Goal: Task Accomplishment & Management: Manage account settings

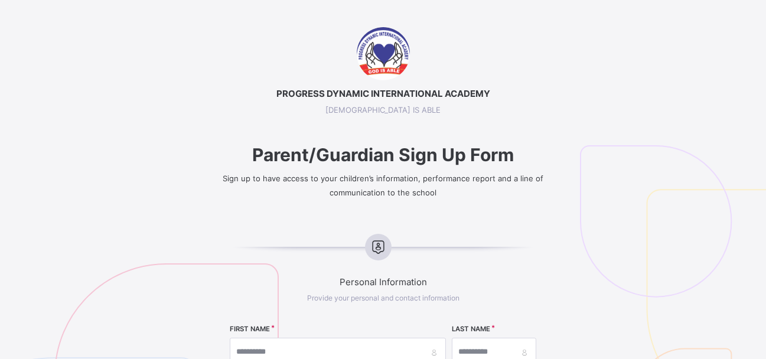
select select "**"
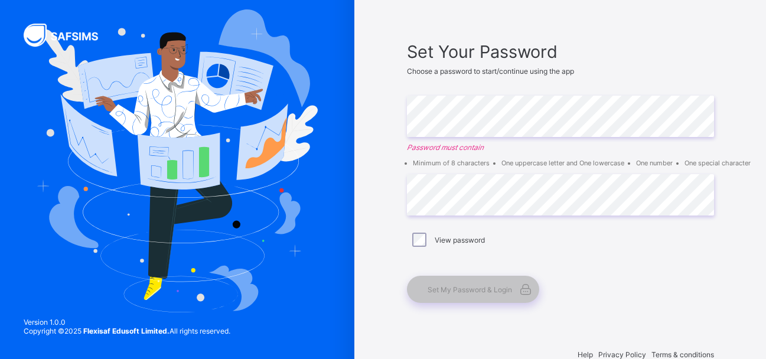
scroll to position [61, 0]
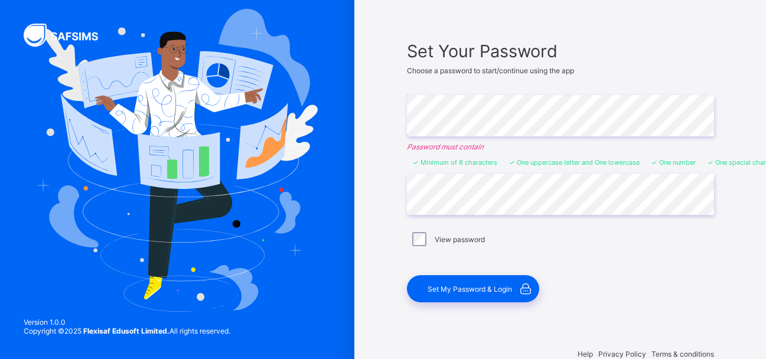
click at [375, 179] on div "PROGRESS DYNAMIC INTERNATIONAL ACADEMY Set Your Password Choose a password to s…" at bounding box center [561, 161] width 412 height 444
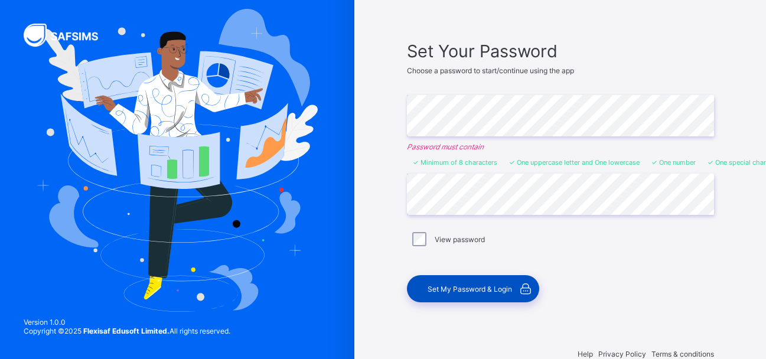
click at [469, 287] on span "Set My Password & Login" at bounding box center [470, 289] width 84 height 9
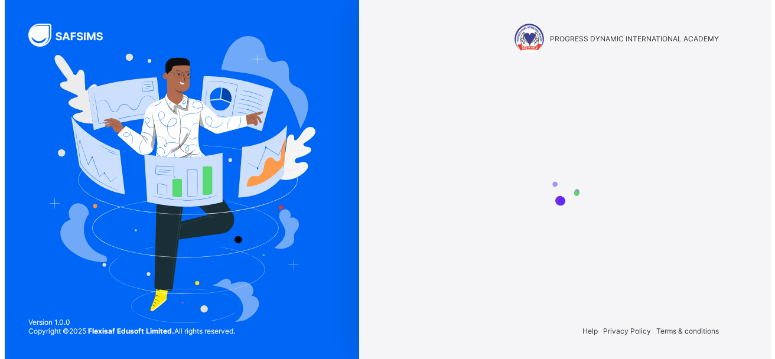
scroll to position [0, 0]
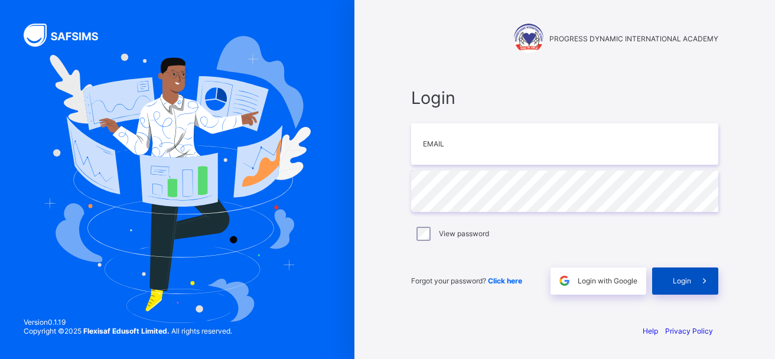
click at [680, 279] on span "Login" at bounding box center [682, 281] width 18 height 9
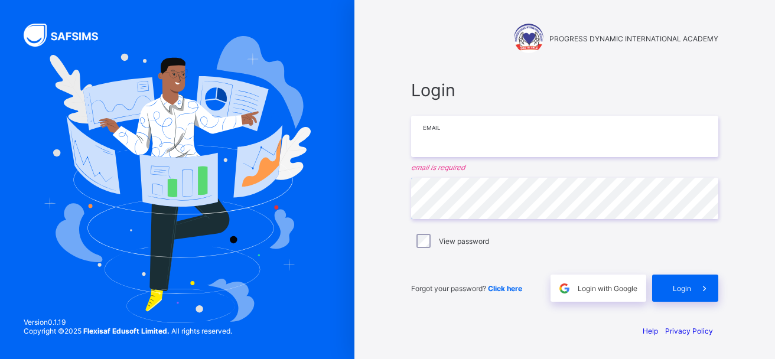
drag, startPoint x: 564, startPoint y: 142, endPoint x: 563, endPoint y: 136, distance: 5.9
click at [563, 136] on input "email" at bounding box center [564, 136] width 307 height 41
paste input "**********"
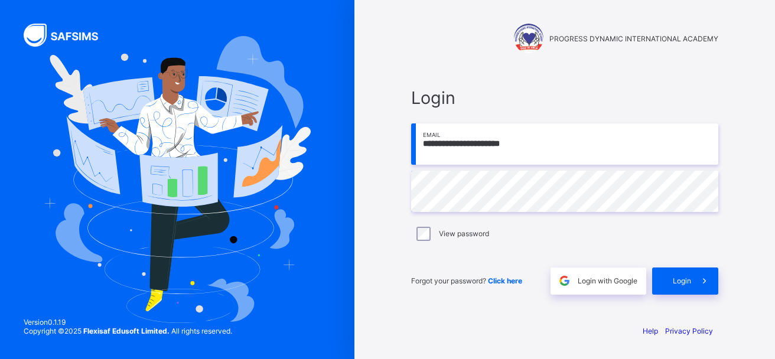
type input "**********"
click at [687, 280] on span "Login" at bounding box center [682, 281] width 18 height 9
type input "**********"
click at [356, 219] on div "**********" at bounding box center [565, 179] width 421 height 359
click at [682, 278] on span "Login" at bounding box center [682, 281] width 18 height 9
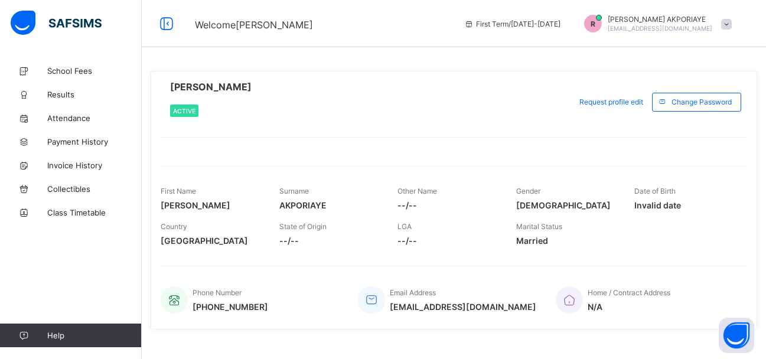
scroll to position [18, 0]
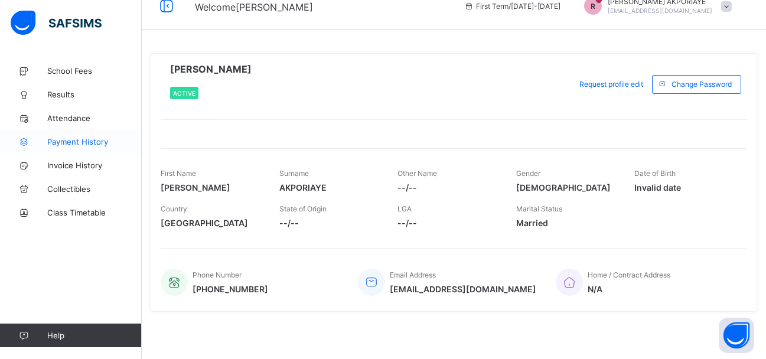
click at [64, 144] on span "Payment History" at bounding box center [94, 141] width 95 height 9
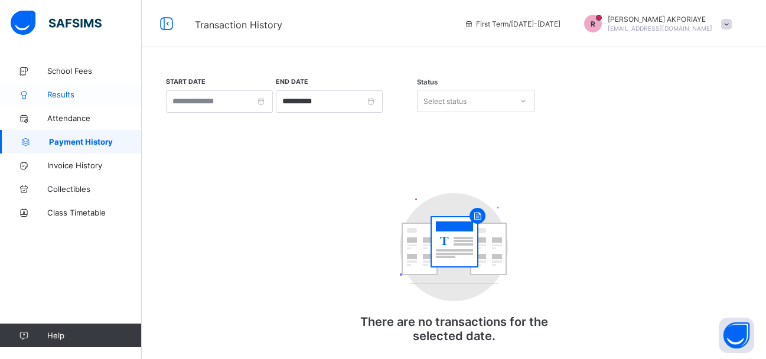
click at [63, 95] on span "Results" at bounding box center [94, 94] width 95 height 9
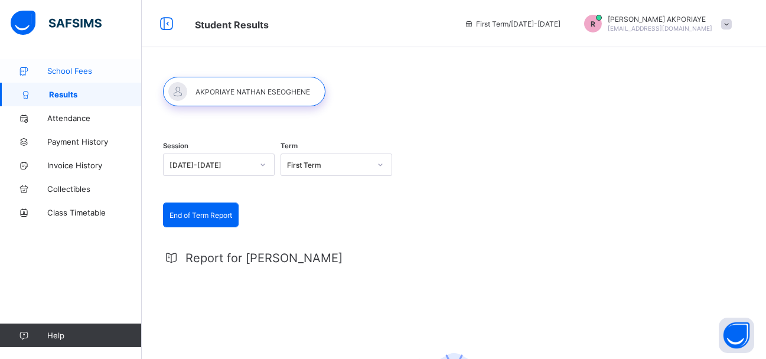
click at [76, 70] on span "School Fees" at bounding box center [94, 70] width 95 height 9
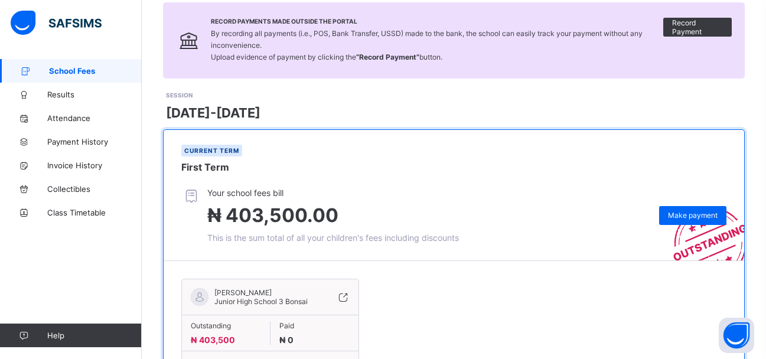
scroll to position [165, 0]
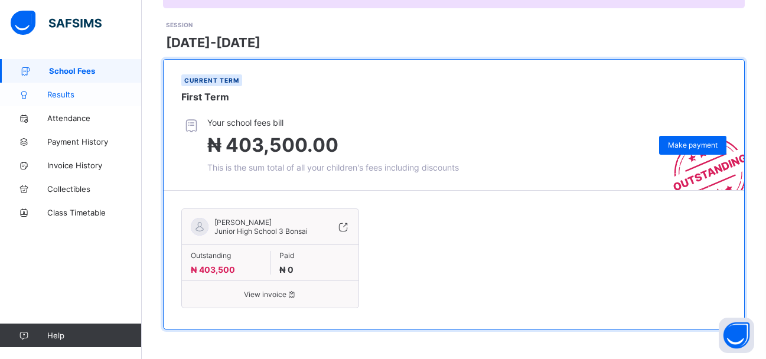
click at [60, 95] on span "Results" at bounding box center [94, 94] width 95 height 9
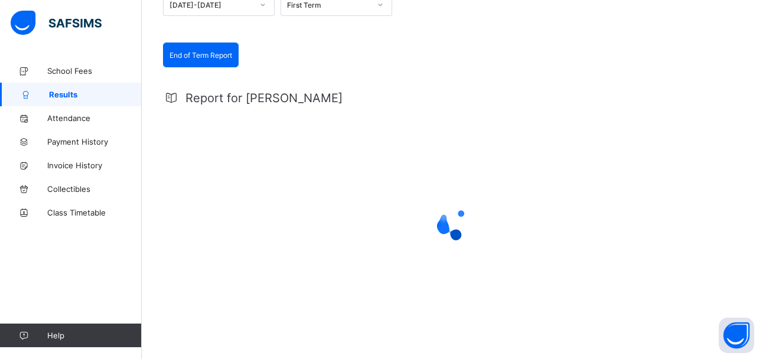
scroll to position [165, 0]
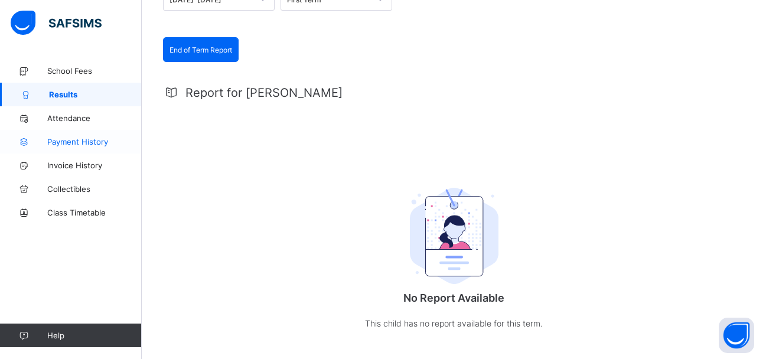
click at [73, 141] on span "Payment History" at bounding box center [94, 141] width 95 height 9
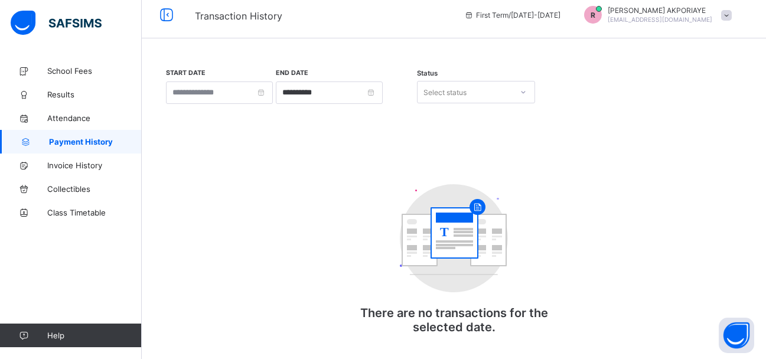
scroll to position [26, 0]
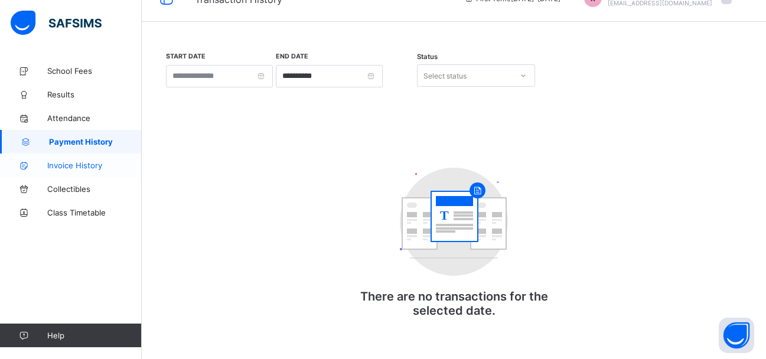
click at [64, 164] on span "Invoice History" at bounding box center [94, 165] width 95 height 9
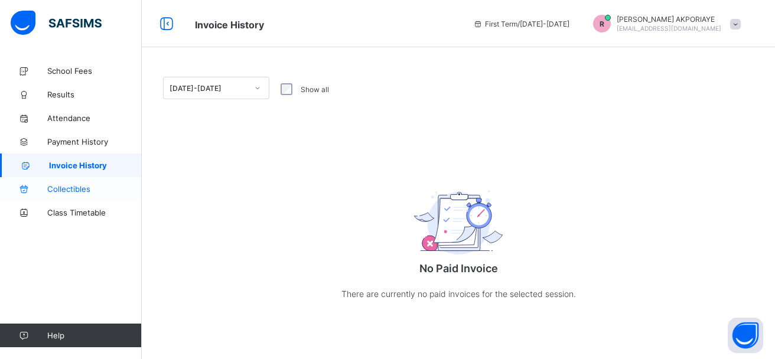
click at [74, 184] on span "Collectibles" at bounding box center [94, 188] width 95 height 9
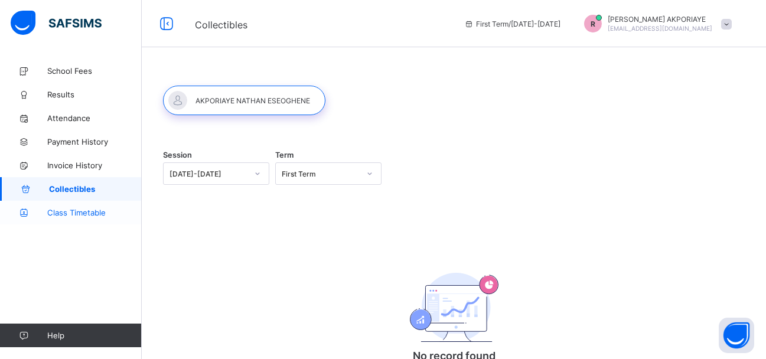
click at [63, 210] on span "Class Timetable" at bounding box center [94, 212] width 95 height 9
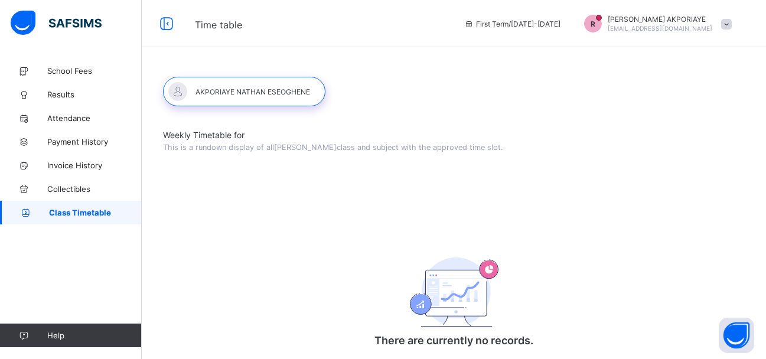
click at [205, 138] on span "Weekly Timetable for" at bounding box center [454, 135] width 582 height 10
click at [231, 92] on div at bounding box center [244, 92] width 162 height 30
click at [67, 91] on span "Results" at bounding box center [94, 94] width 95 height 9
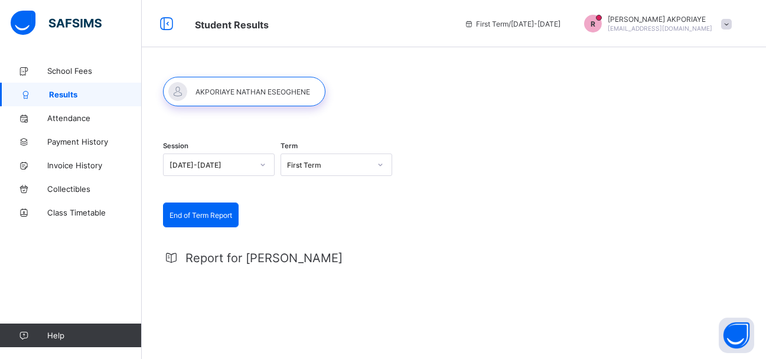
click at [381, 161] on div at bounding box center [380, 164] width 20 height 19
click at [561, 23] on span "First Term / [DATE]-[DATE]" at bounding box center [512, 23] width 96 height 9
click at [64, 187] on span "Collectibles" at bounding box center [94, 188] width 95 height 9
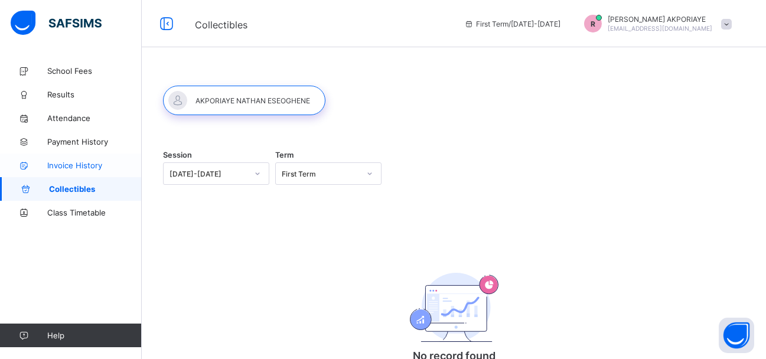
click at [62, 162] on span "Invoice History" at bounding box center [94, 165] width 95 height 9
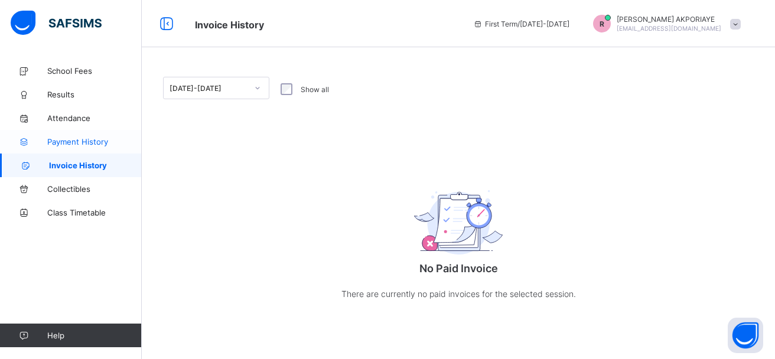
click at [62, 142] on span "Payment History" at bounding box center [94, 141] width 95 height 9
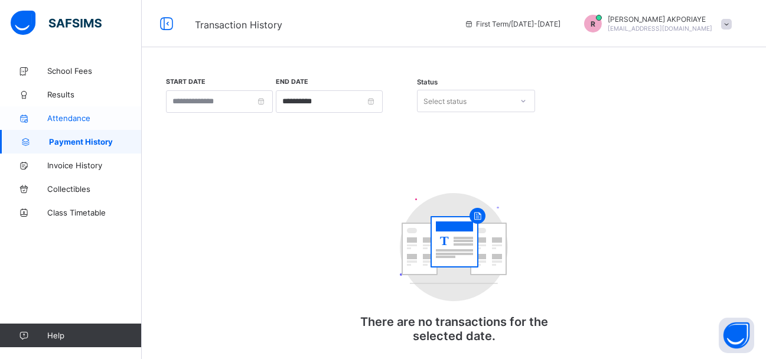
click at [69, 115] on span "Attendance" at bounding box center [94, 117] width 95 height 9
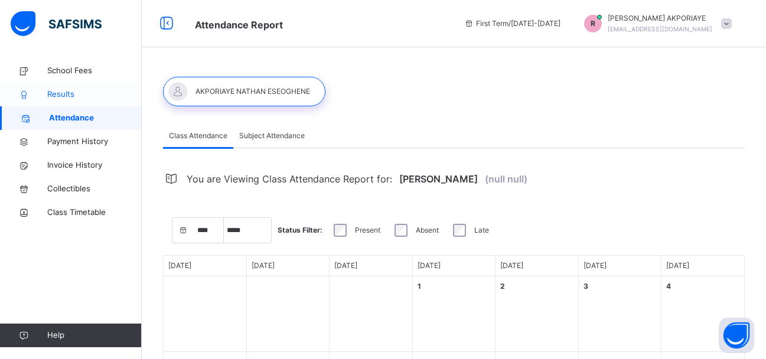
select select "****"
select select "*"
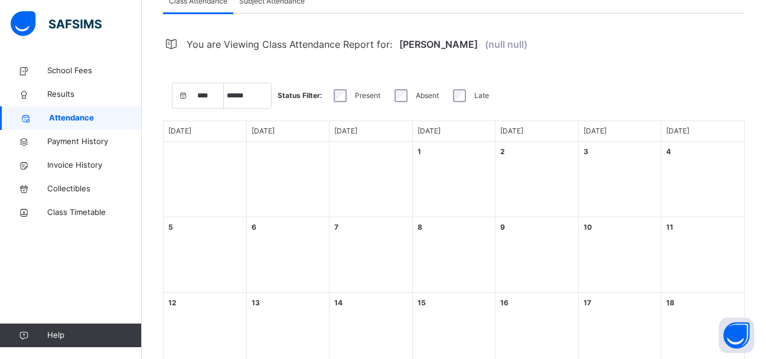
scroll to position [123, 0]
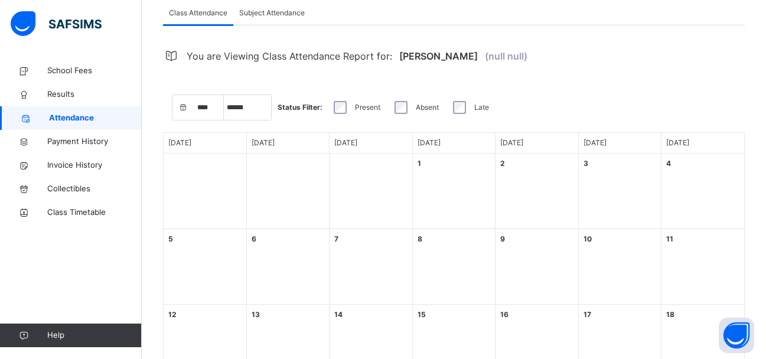
click at [271, 11] on span "Subject Attendance" at bounding box center [272, 13] width 66 height 11
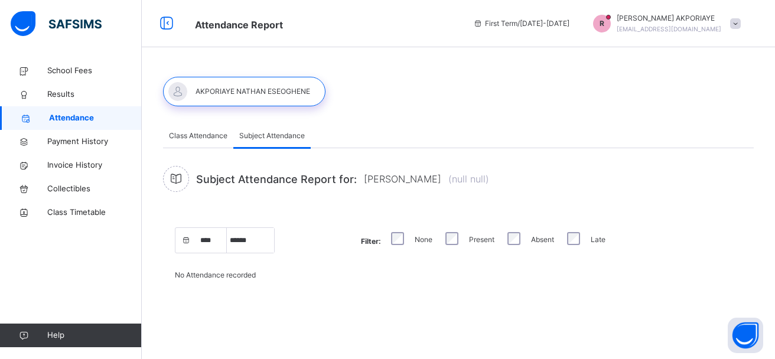
click at [206, 137] on span "Class Attendance" at bounding box center [198, 136] width 58 height 11
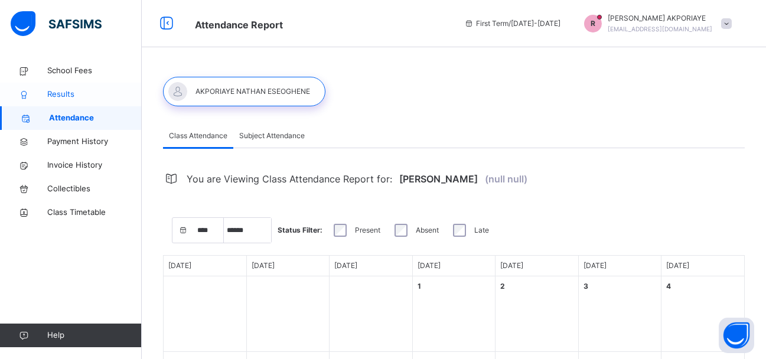
click at [67, 92] on span "Results" at bounding box center [94, 95] width 95 height 12
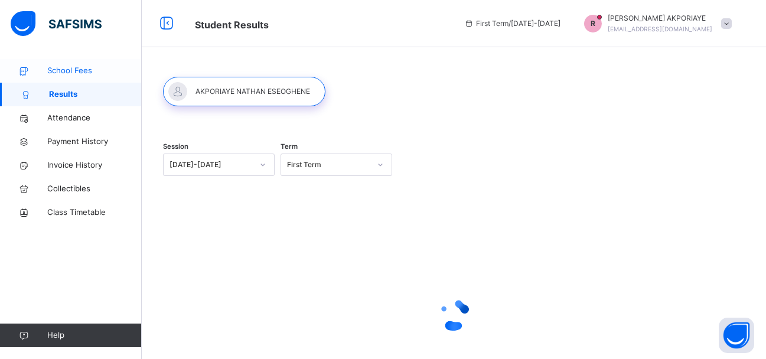
click at [72, 66] on span "School Fees" at bounding box center [94, 71] width 95 height 12
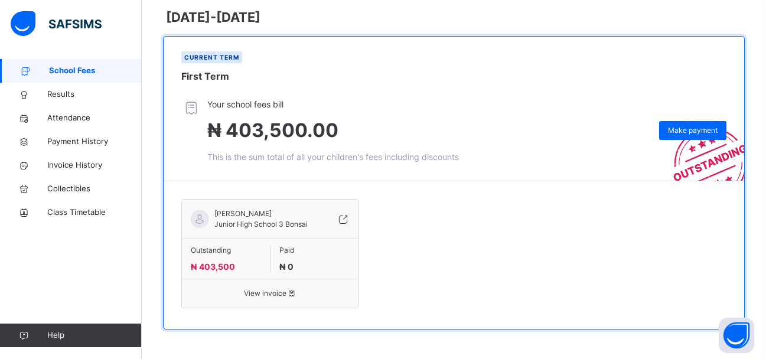
scroll to position [198, 0]
